Goal: Check status: Check status

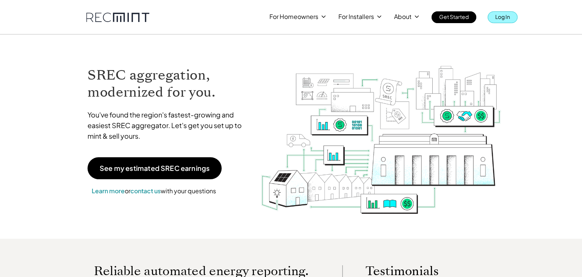
click at [507, 20] on p "Log In" at bounding box center [502, 16] width 15 height 11
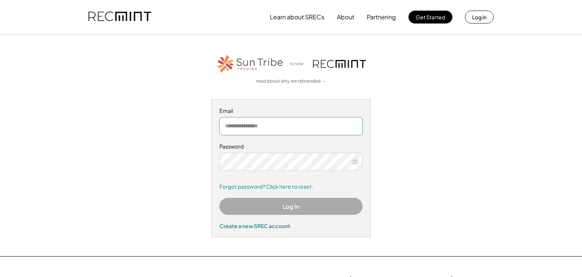
click at [287, 125] on input "email" at bounding box center [290, 126] width 143 height 18
type input "**********"
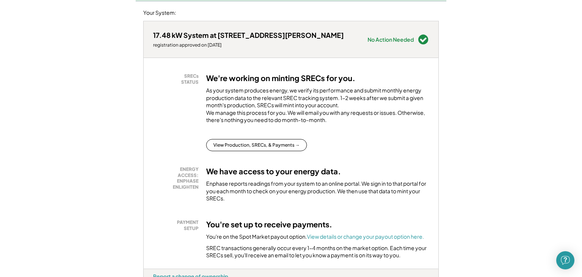
scroll to position [160, 0]
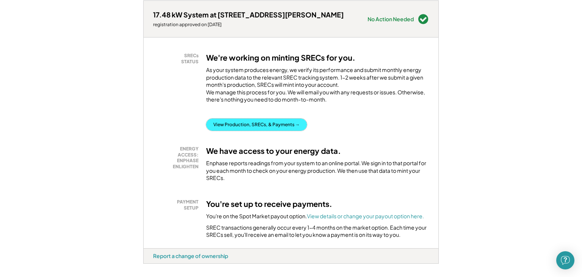
click at [266, 131] on button "View Production, SRECs, & Payments →" at bounding box center [256, 125] width 101 height 12
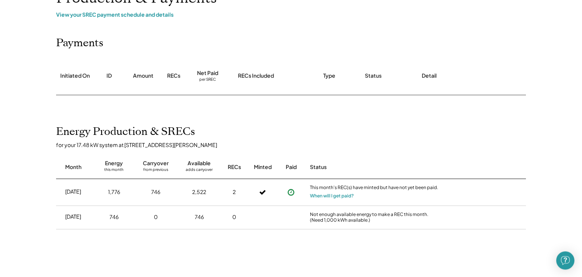
scroll to position [80, 0]
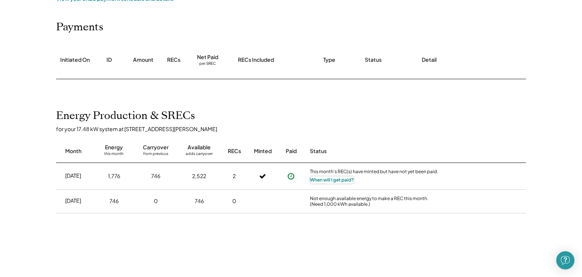
click at [333, 180] on button "When will I get paid?" at bounding box center [332, 180] width 44 height 8
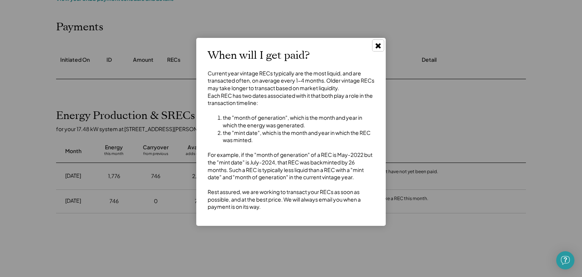
click at [377, 44] on use at bounding box center [378, 45] width 5 height 5
